Goal: Information Seeking & Learning: Learn about a topic

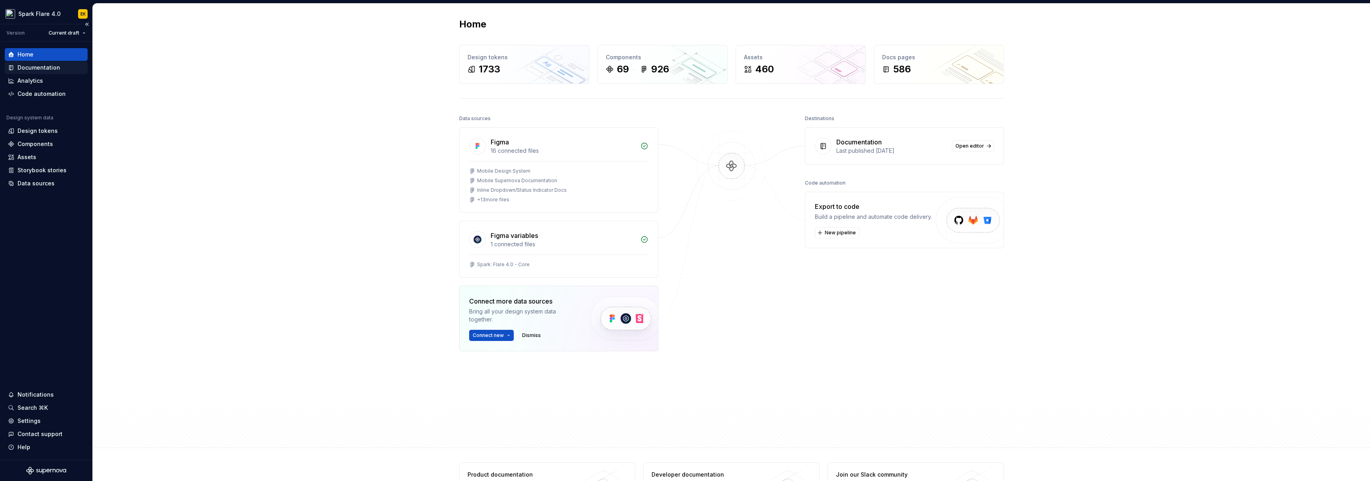
click at [51, 72] on div "Documentation" at bounding box center [46, 67] width 83 height 13
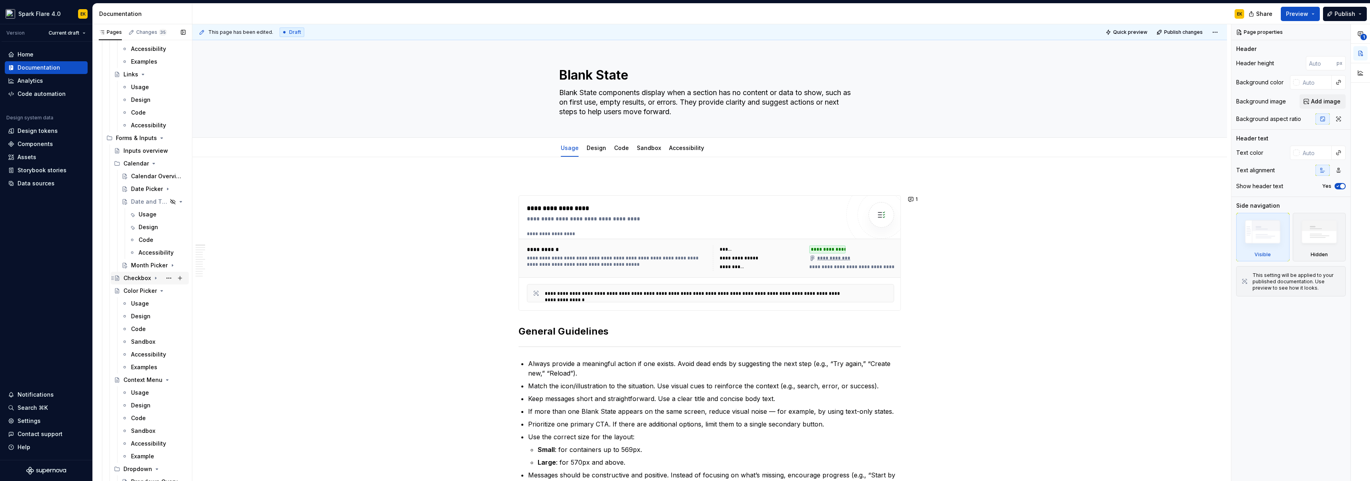
scroll to position [342, 0]
click at [136, 193] on div "Date and Time Picker" at bounding box center [138, 194] width 14 height 8
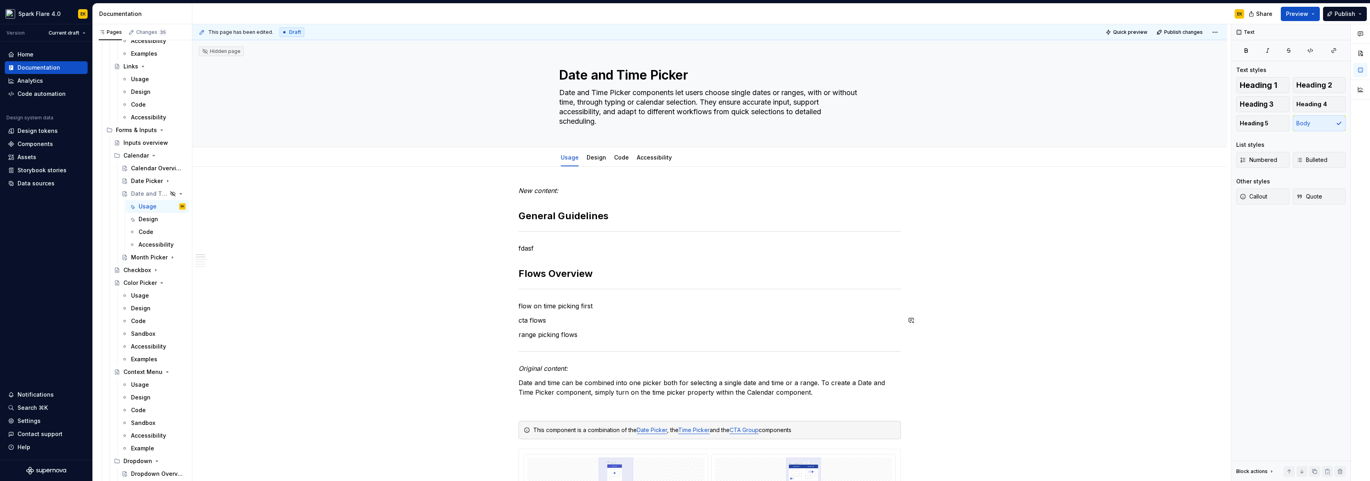
scroll to position [2, 0]
type textarea "*"
